Goal: Task Accomplishment & Management: Manage account settings

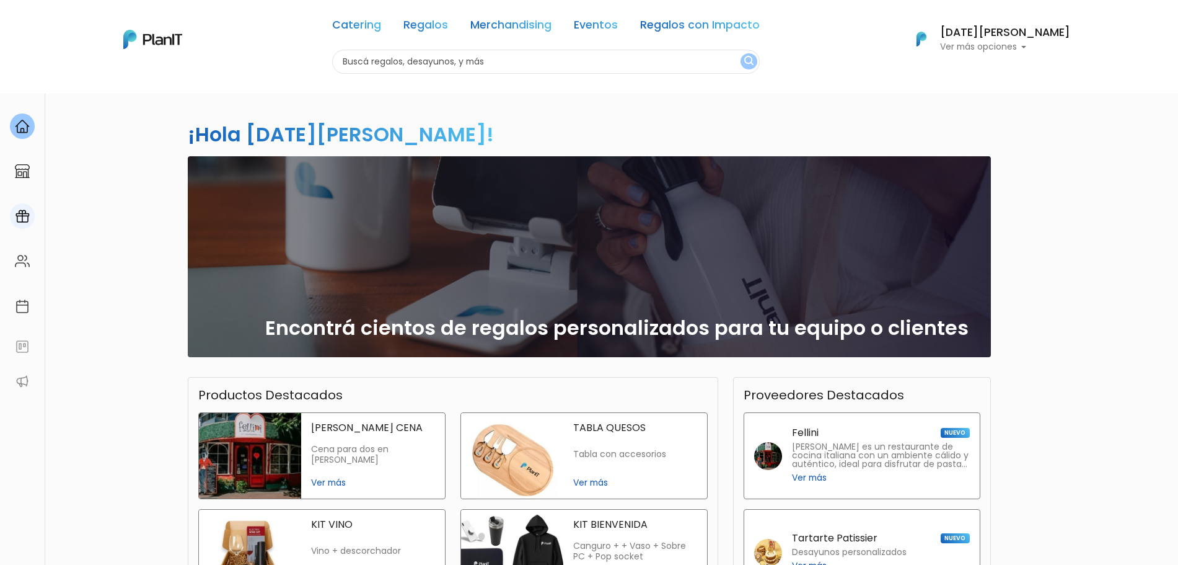
click at [7, 228] on link at bounding box center [22, 215] width 45 height 35
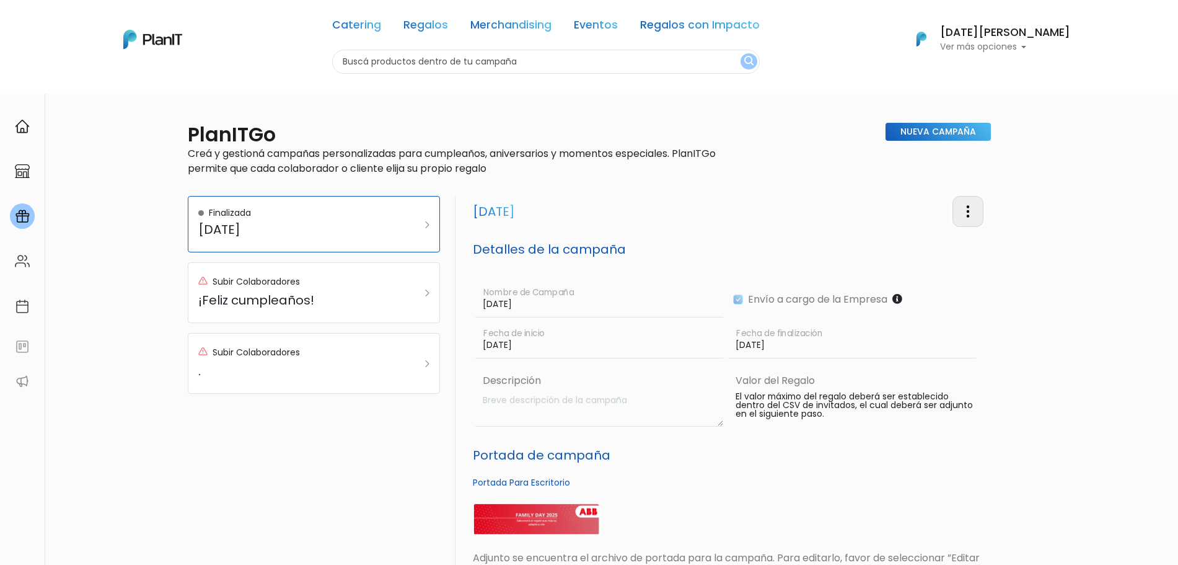
click at [969, 210] on img "button" at bounding box center [968, 211] width 15 height 15
click at [902, 241] on link "Editar Campaña" at bounding box center [927, 246] width 112 height 27
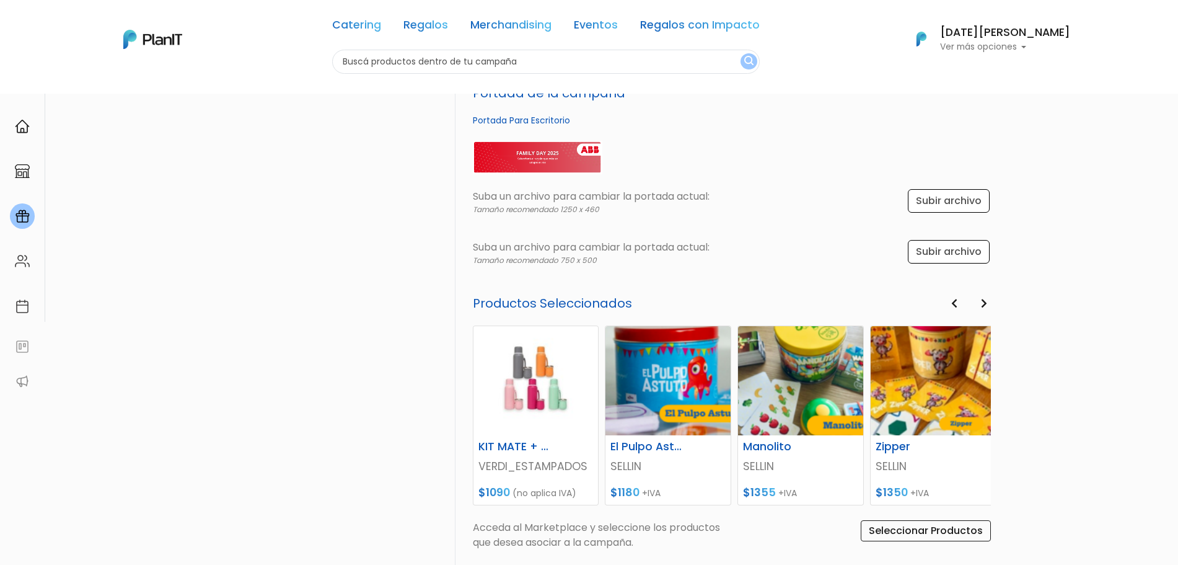
scroll to position [353, 0]
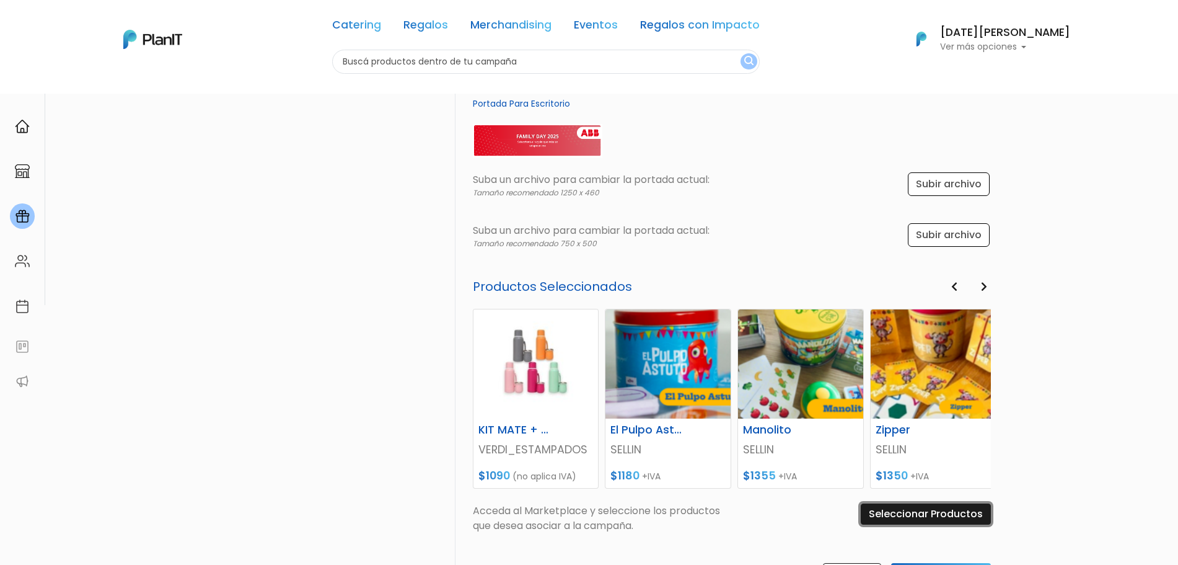
click at [902, 512] on input "Seleccionar Productos" at bounding box center [926, 513] width 130 height 21
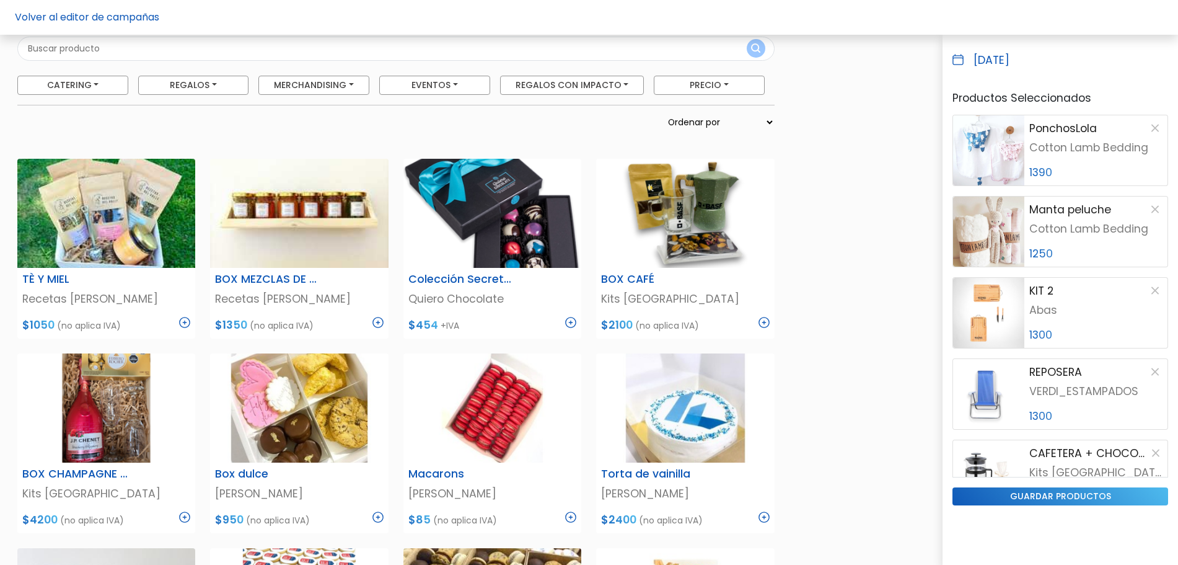
scroll to position [91, 0]
click at [236, 59] on form "Seleccionar productos Catering Licuados Parrilla, Pizzas y Calzones Foodtrucks …" at bounding box center [395, 72] width 757 height 141
click at [237, 50] on input "text" at bounding box center [395, 48] width 757 height 24
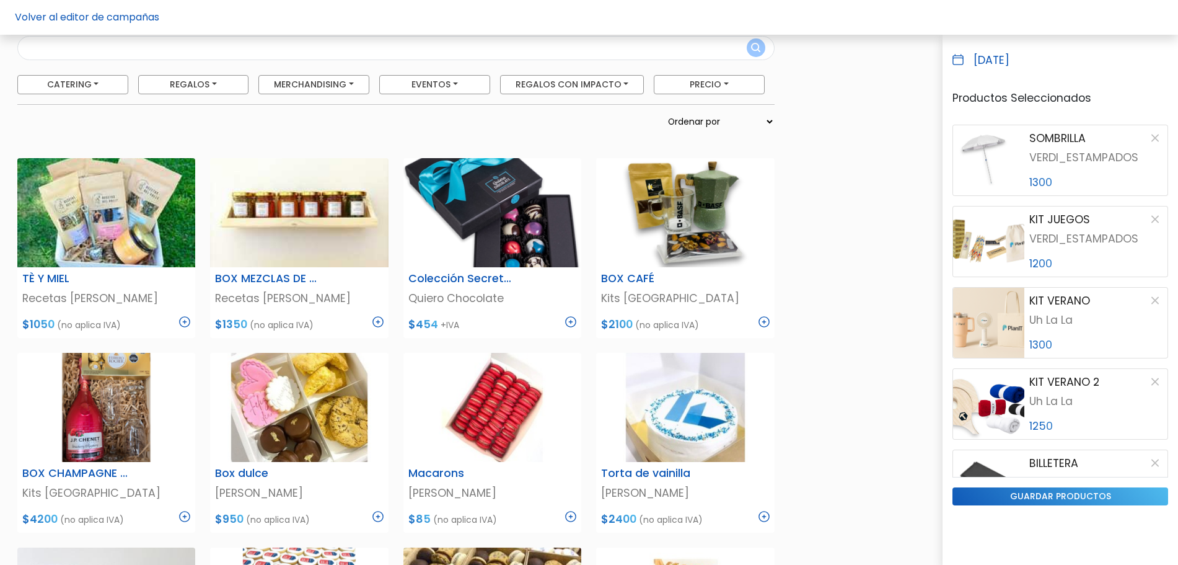
scroll to position [2423, 0]
